Goal: Check status: Check status

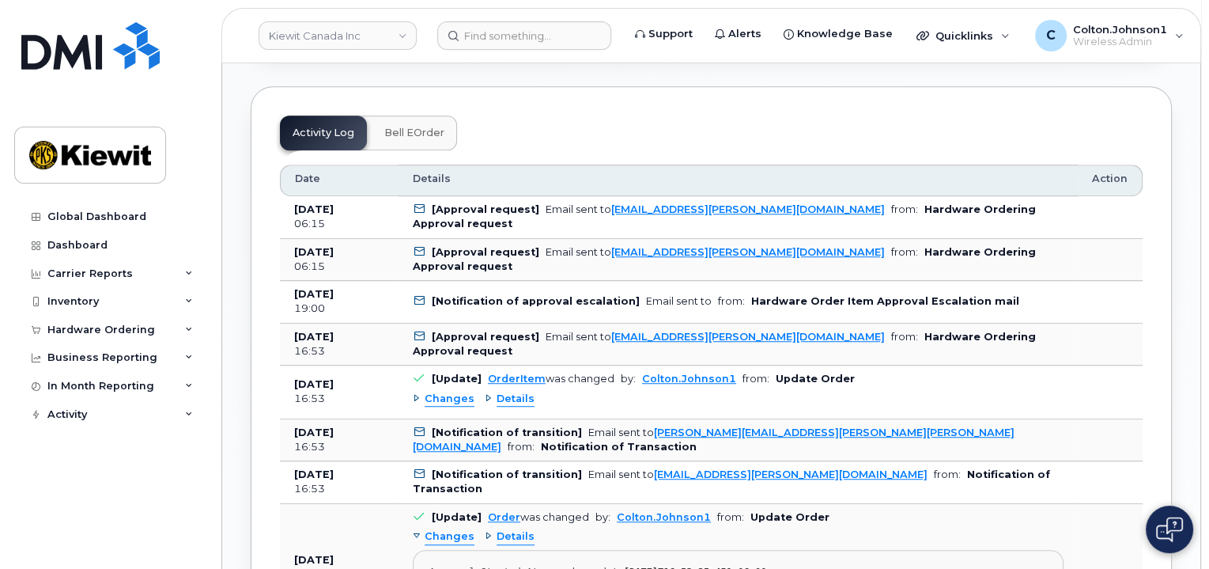
scroll to position [1028, 0]
click at [623, 55] on header "Kiewit Canada Inc Support Alerts Knowledge Base Quicklinks Suspend / Cancel Dev…" at bounding box center [711, 35] width 980 height 55
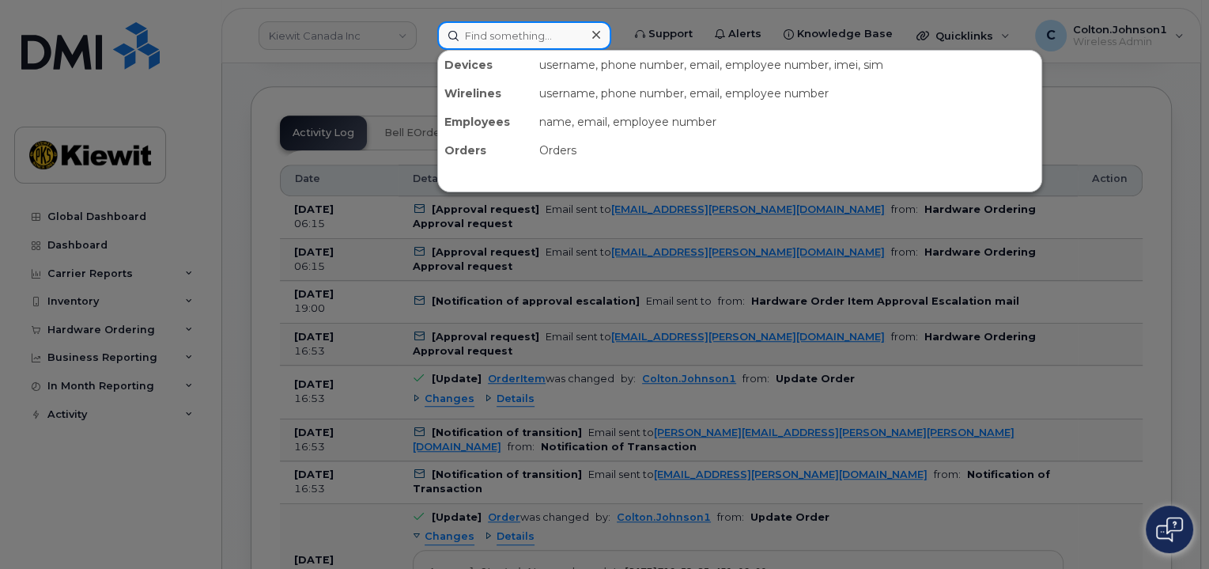
click at [576, 44] on input at bounding box center [524, 35] width 174 height 28
paste input "299315"
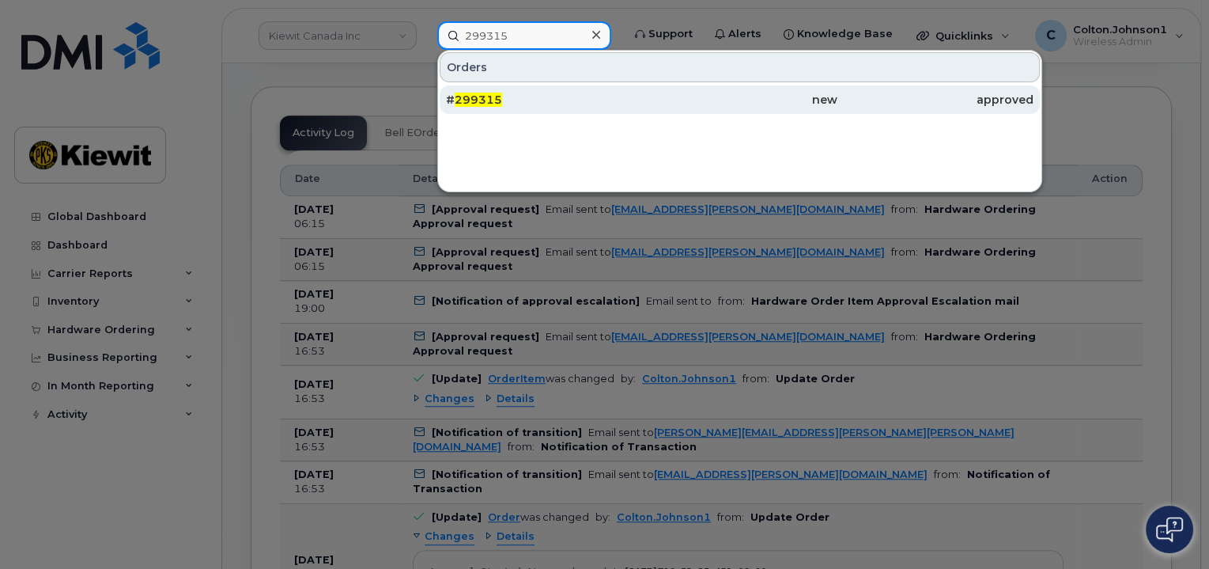
type input "299315"
click at [642, 89] on div "# 299315" at bounding box center [740, 99] width 196 height 28
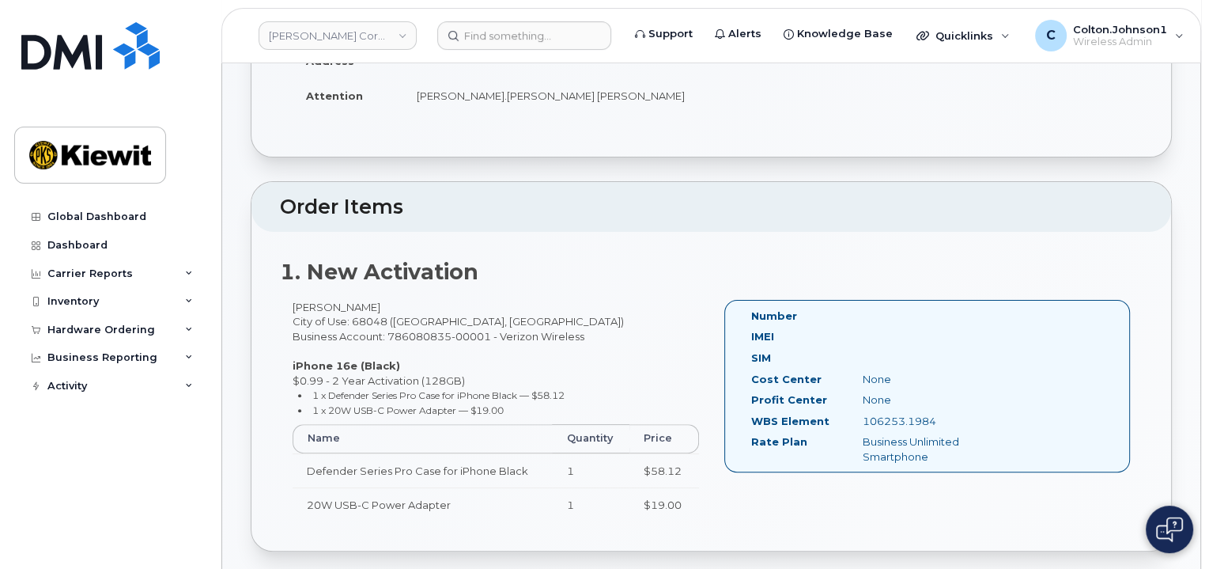
scroll to position [395, 0]
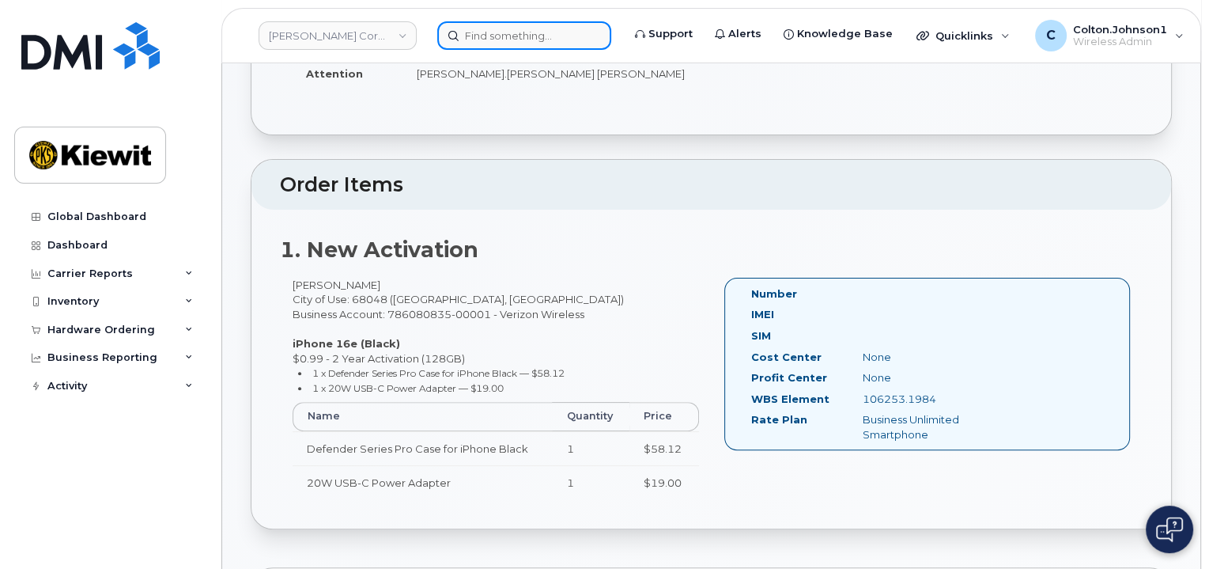
click at [539, 40] on input at bounding box center [524, 35] width 174 height 28
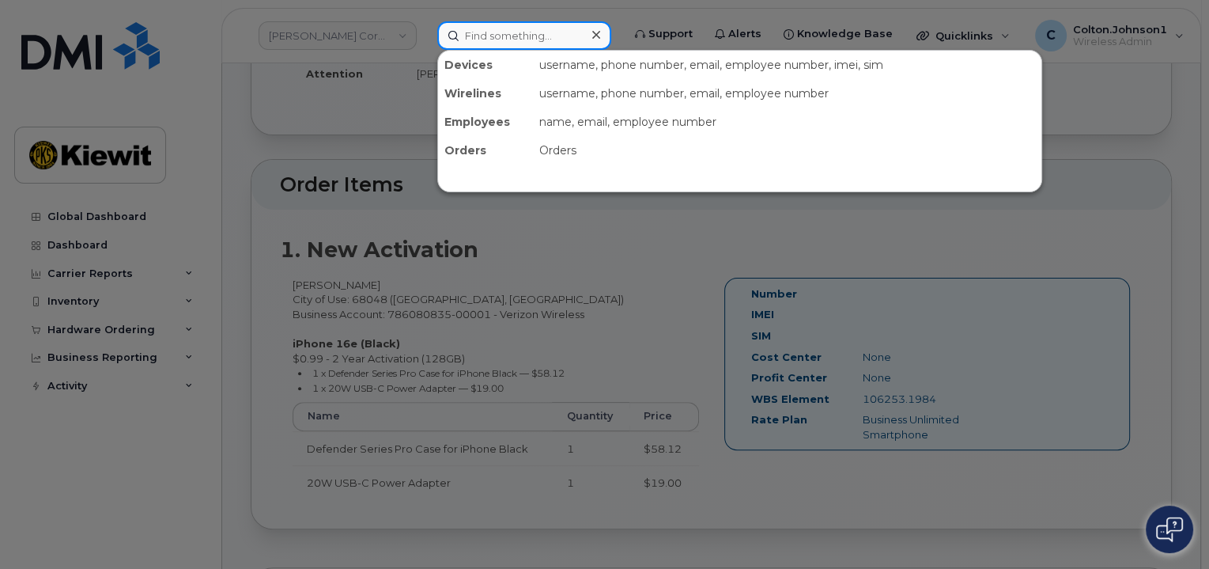
paste input "299478"
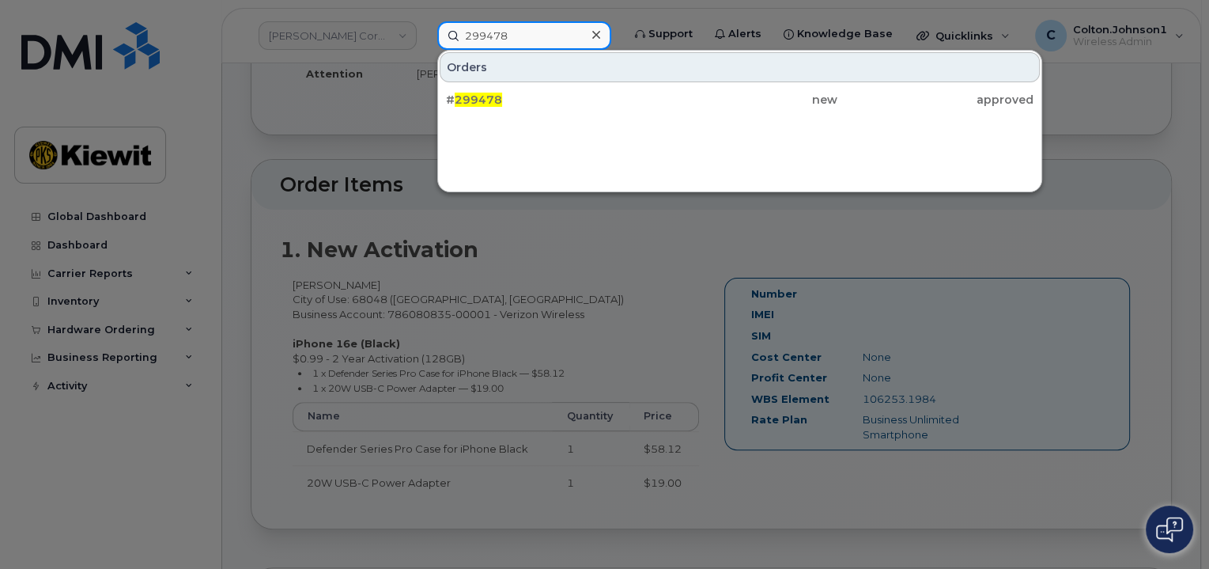
type input "299478"
click at [548, 236] on div at bounding box center [604, 284] width 1209 height 569
